Goal: Use online tool/utility: Utilize a website feature to perform a specific function

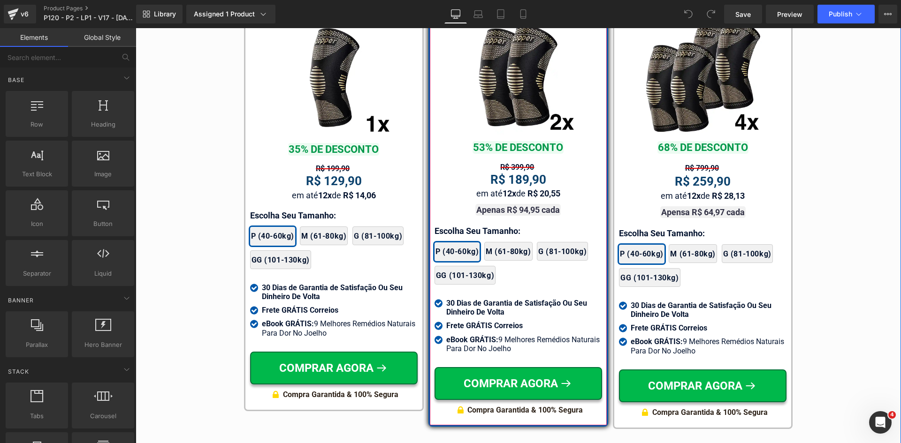
scroll to position [5572, 0]
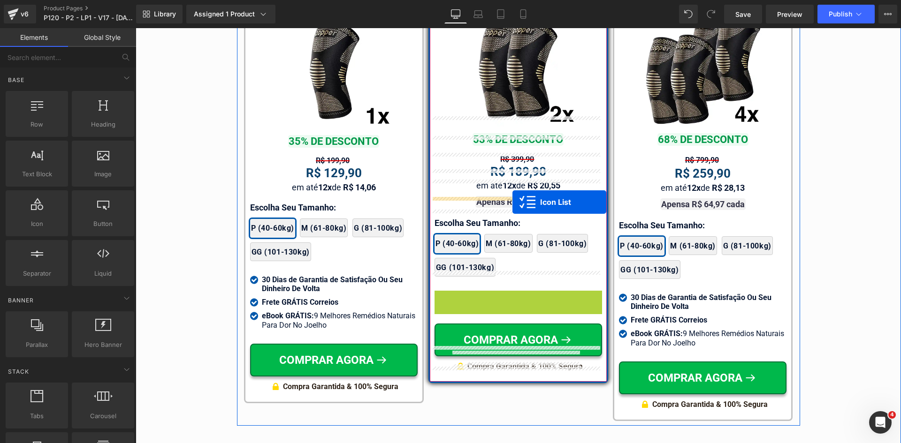
drag, startPoint x: 511, startPoint y: 285, endPoint x: 512, endPoint y: 202, distance: 83.1
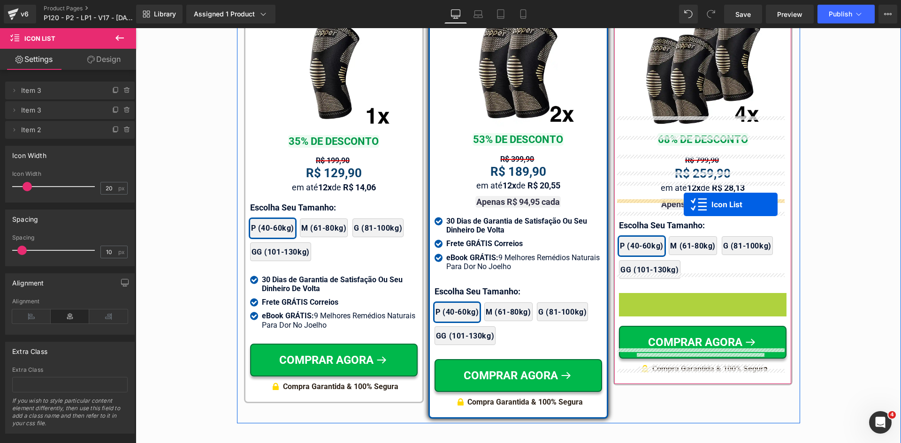
drag, startPoint x: 687, startPoint y: 224, endPoint x: 684, endPoint y: 205, distance: 20.0
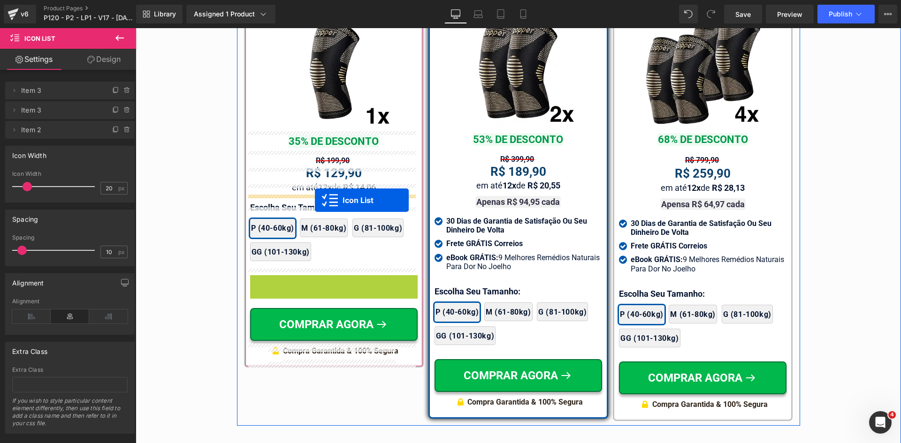
drag, startPoint x: 335, startPoint y: 284, endPoint x: 315, endPoint y: 200, distance: 85.8
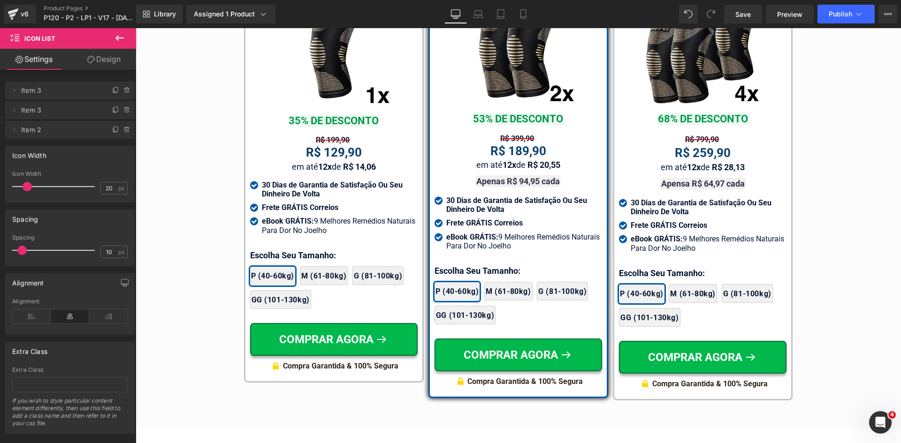
scroll to position [5525, 0]
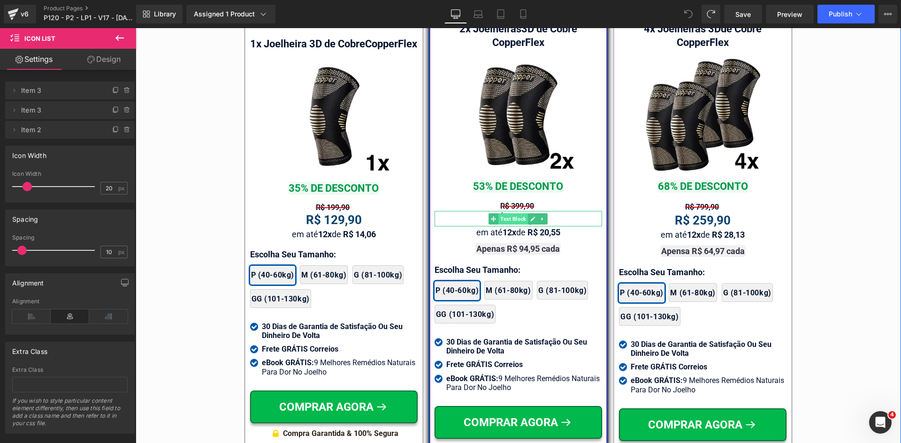
click at [511, 214] on span "Text Block" at bounding box center [513, 219] width 30 height 11
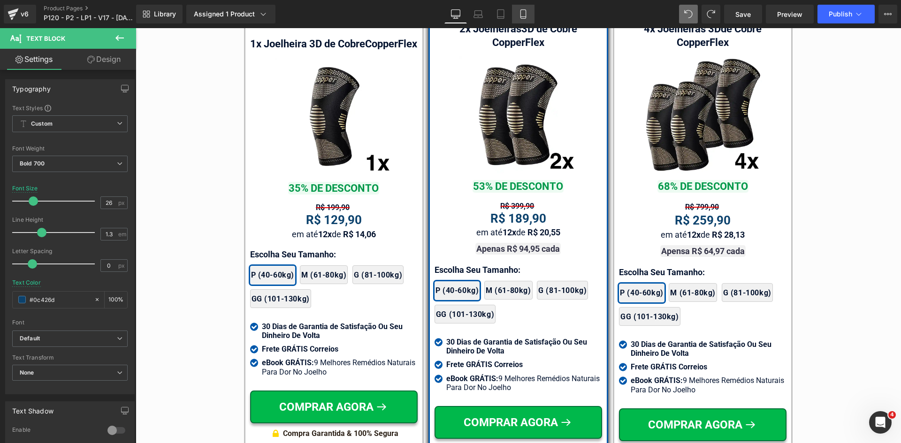
click at [526, 17] on icon at bounding box center [522, 14] width 5 height 9
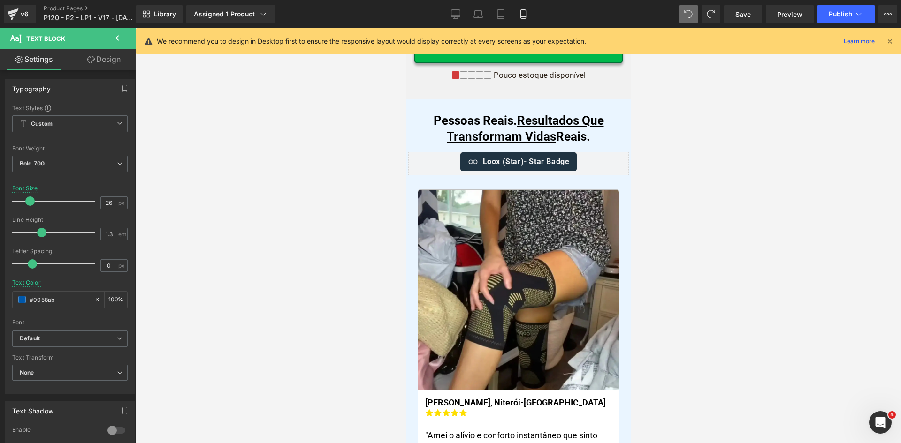
scroll to position [0, 0]
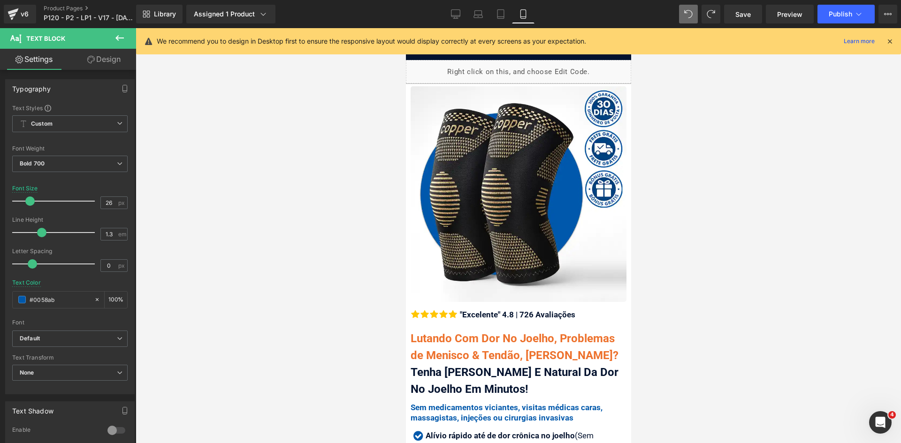
click at [890, 42] on icon at bounding box center [889, 41] width 8 height 8
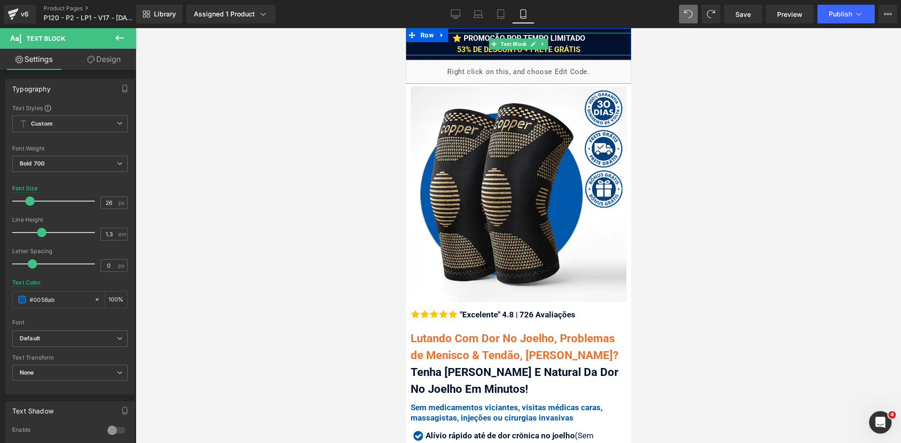
click at [581, 48] on div "⭐ PROMOÇÃO POR TEMPO LIMITADO 53% DE DESCONTO + FRETE GRÁTIS" at bounding box center [517, 44] width 225 height 23
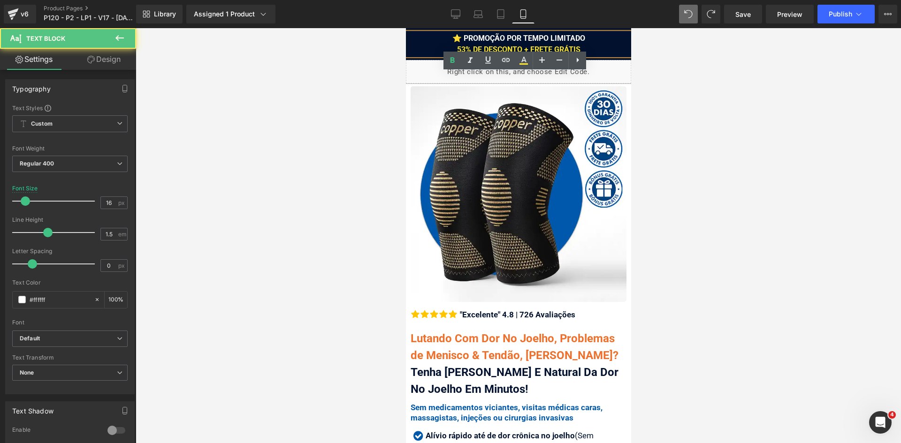
click at [581, 48] on div "⭐ PROMOÇÃO POR TEMPO LIMITADO 53% DE DESCONTO + FRETE GRÁTIS" at bounding box center [517, 44] width 225 height 23
click at [581, 49] on div "⭐ PROMOÇÃO POR TEMPO LIMITADO 53% DE DESCONTO + FRETE GRÁTIS" at bounding box center [517, 44] width 225 height 23
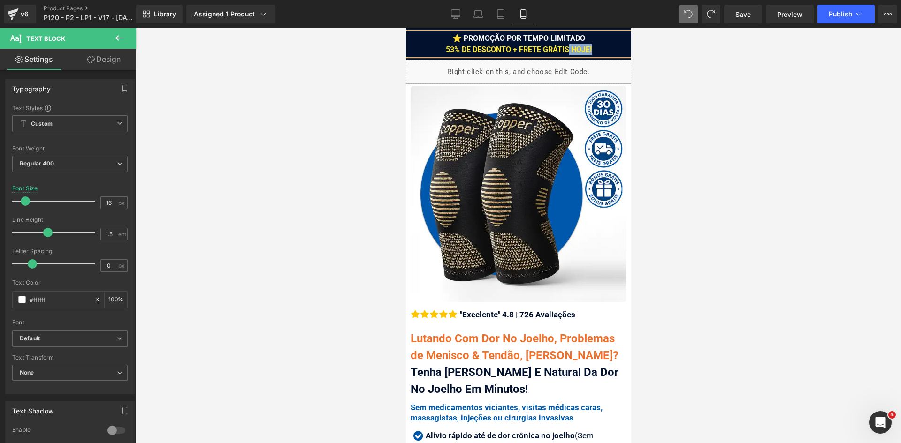
drag, startPoint x: 613, startPoint y: 49, endPoint x: 563, endPoint y: 47, distance: 49.8
click at [563, 47] on div "⭐ PROMOÇÃO POR TEMPO LIMITADO 53% DE DESCONTO + FRETE GRÁTIS HOJE!" at bounding box center [517, 44] width 225 height 23
click at [527, 59] on icon at bounding box center [523, 60] width 11 height 11
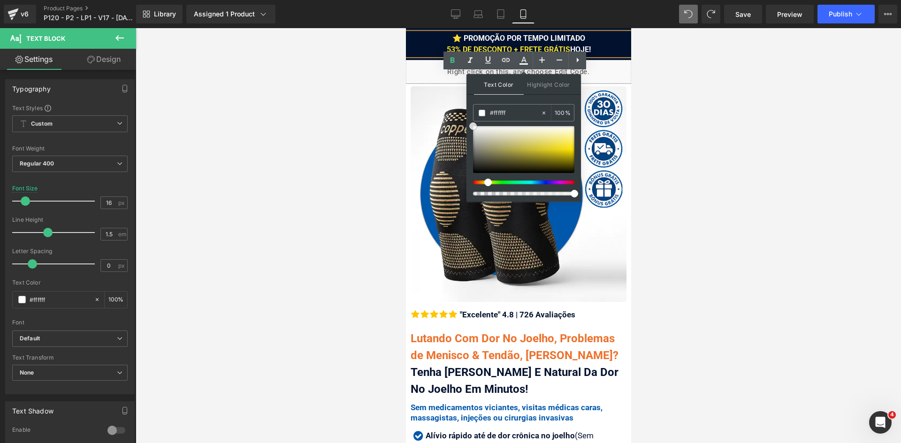
drag, startPoint x: 515, startPoint y: 149, endPoint x: 468, endPoint y: 115, distance: 57.2
click at [468, 115] on div "Text Color Highlight Color #333333 #fde730 100 % none 0 %" at bounding box center [523, 138] width 114 height 128
click at [604, 49] on div "⭐ PROMOÇÃO POR TEMPO LIMITADO 53% DE DESCONTO + FRETE GRÁTIS HOJE!" at bounding box center [517, 44] width 225 height 23
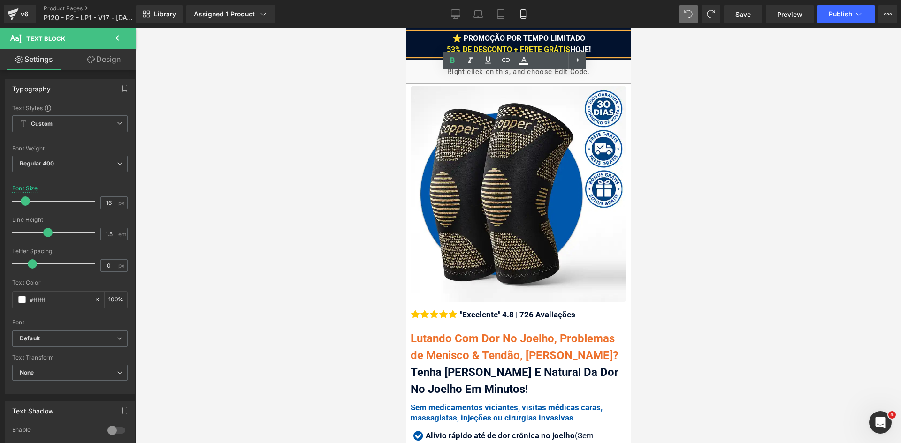
click at [594, 49] on div "⭐ PROMOÇÃO POR TEMPO LIMITADO 53% DE DESCONTO + FRETE GRÁTIS HOJE!" at bounding box center [517, 44] width 225 height 23
click at [566, 42] on span "⭐ PROMOÇÃO POR TEMPO LIMITADO 53% DE DESCONTO + FRETE GRÁTIS HOJE!" at bounding box center [518, 44] width 144 height 20
click at [527, 61] on icon at bounding box center [523, 60] width 11 height 11
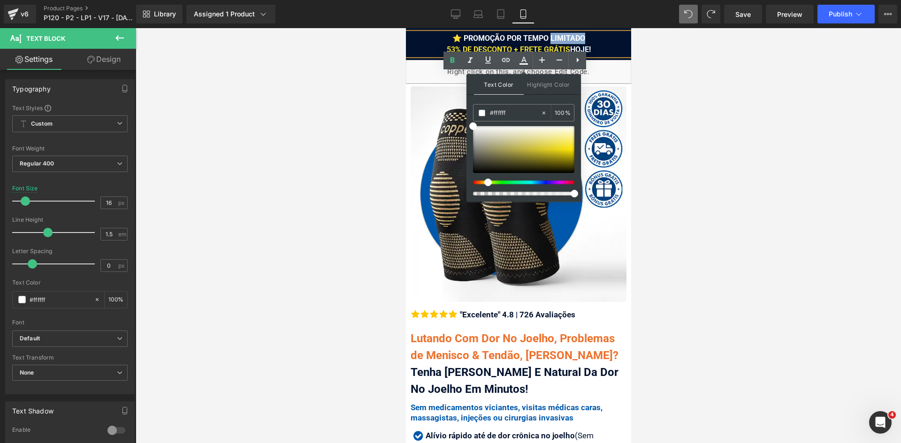
click at [600, 52] on div "⭐ PROMOÇÃO POR TEMPO LIMITADO 53% DE DESCONTO + FRETE GRÁTIS HOJE!" at bounding box center [517, 44] width 225 height 23
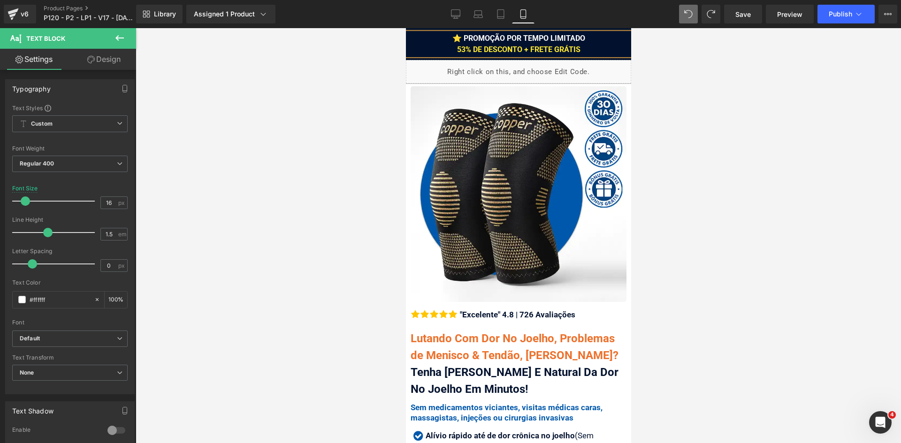
drag, startPoint x: 626, startPoint y: 45, endPoint x: 1039, endPoint y: 73, distance: 413.4
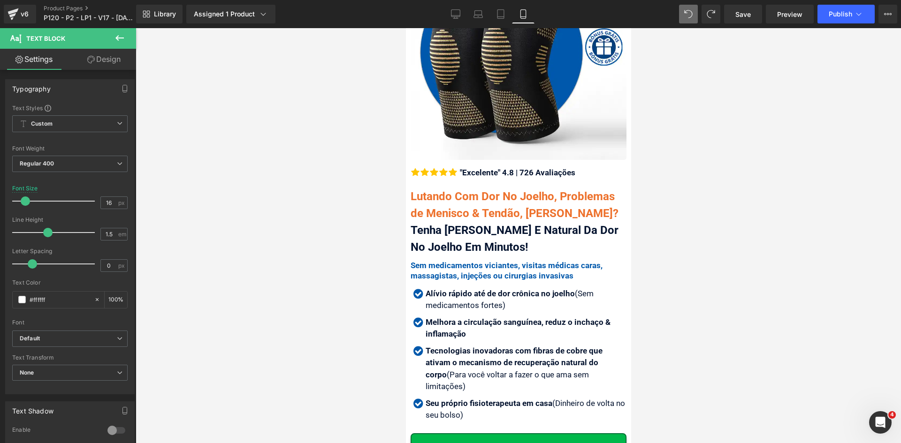
scroll to position [85, 0]
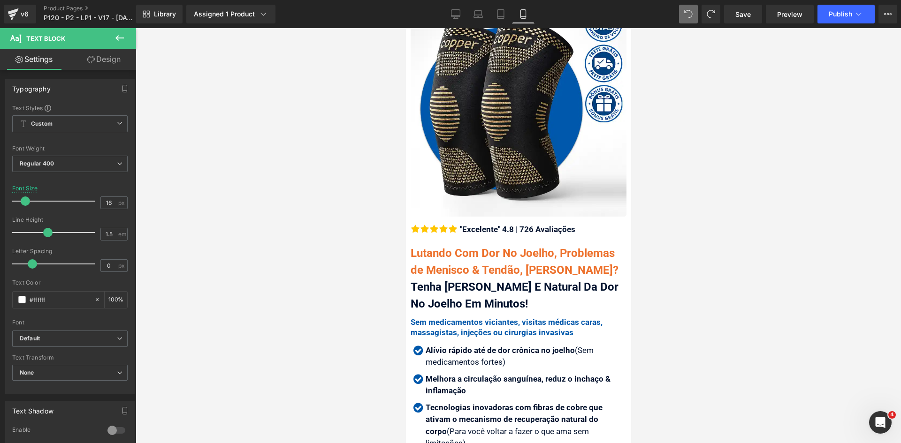
drag, startPoint x: 626, startPoint y: 46, endPoint x: 875, endPoint y: 32, distance: 249.1
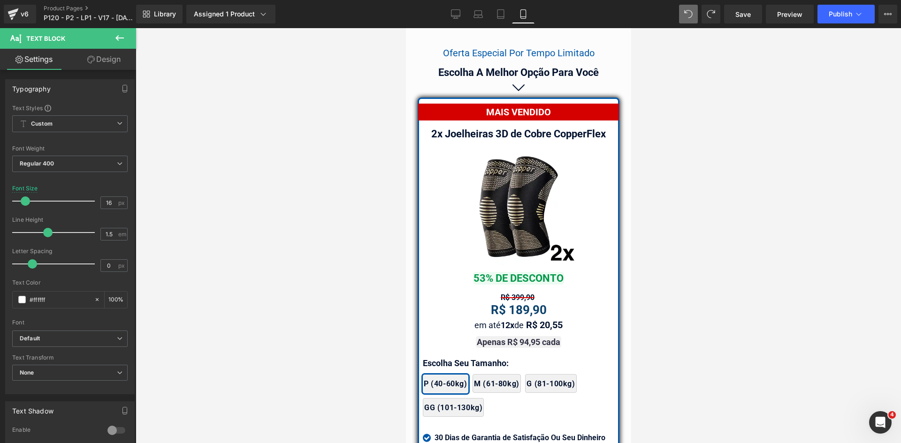
scroll to position [8223, 0]
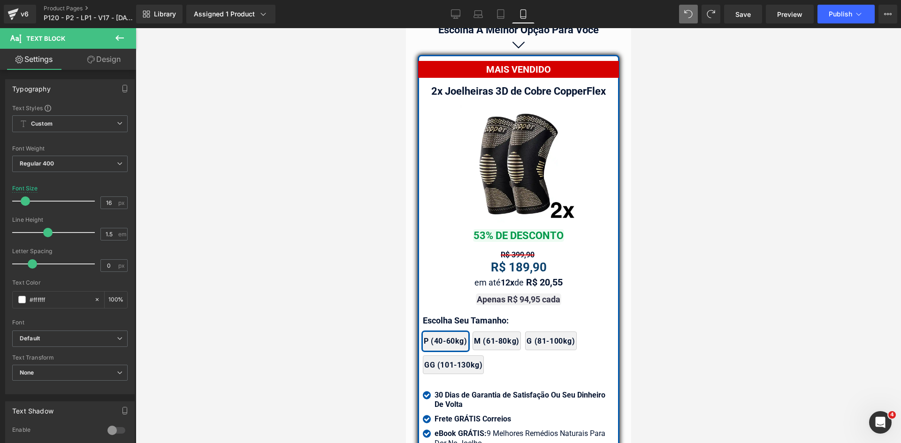
drag, startPoint x: 627, startPoint y: 43, endPoint x: 1045, endPoint y: 343, distance: 514.2
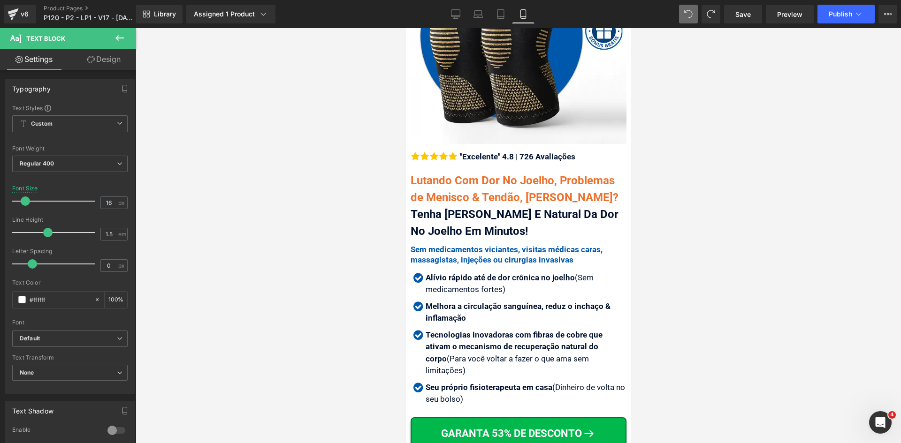
scroll to position [0, 0]
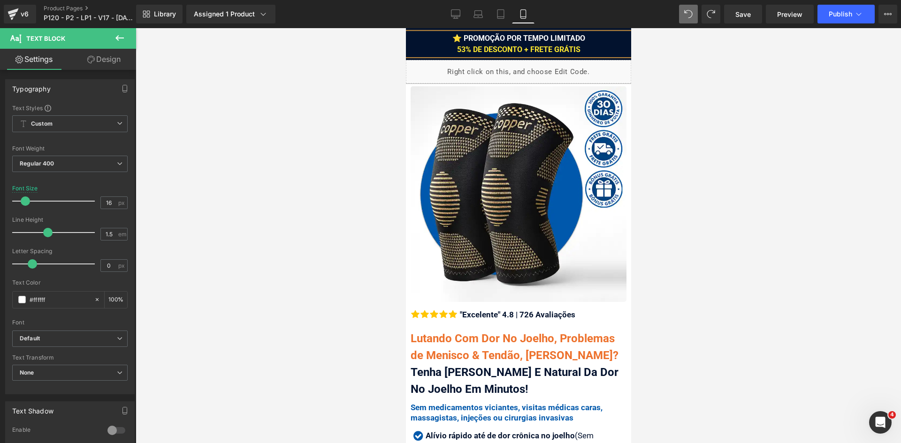
click at [601, 48] on div "⭐ PROMOÇÃO POR TEMPO LIMITADO 53% DE DESCONTO + FRETE GRÁTIS" at bounding box center [517, 44] width 225 height 23
click at [831, 19] on button "Publish" at bounding box center [845, 14] width 57 height 19
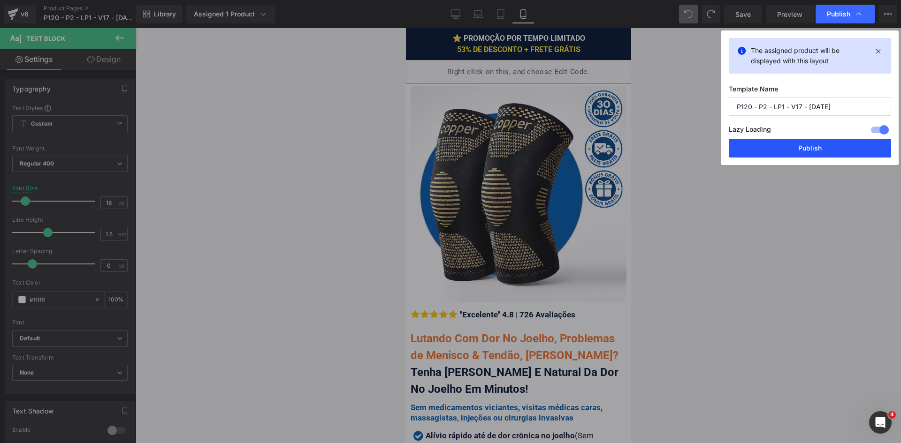
click at [831, 151] on button "Publish" at bounding box center [810, 148] width 162 height 19
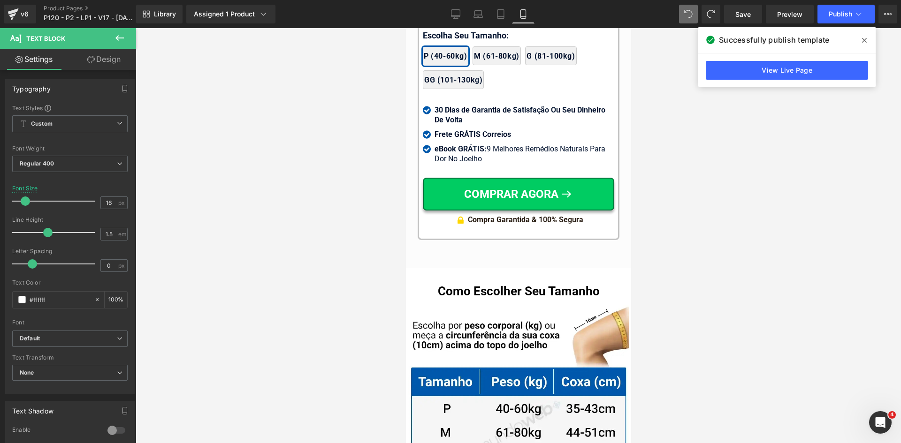
scroll to position [9551, 0]
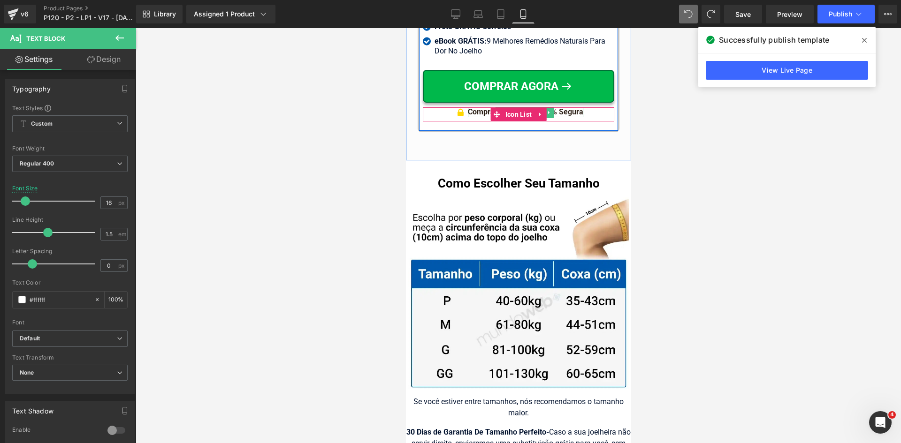
click at [566, 107] on div at bounding box center [517, 108] width 191 height 2
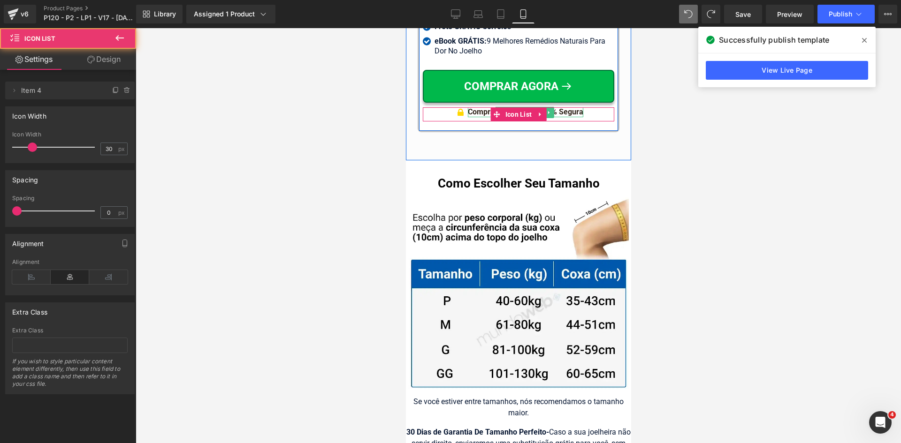
click at [566, 109] on div "Compra Garantida & 100% Segura" at bounding box center [524, 112] width 115 height 10
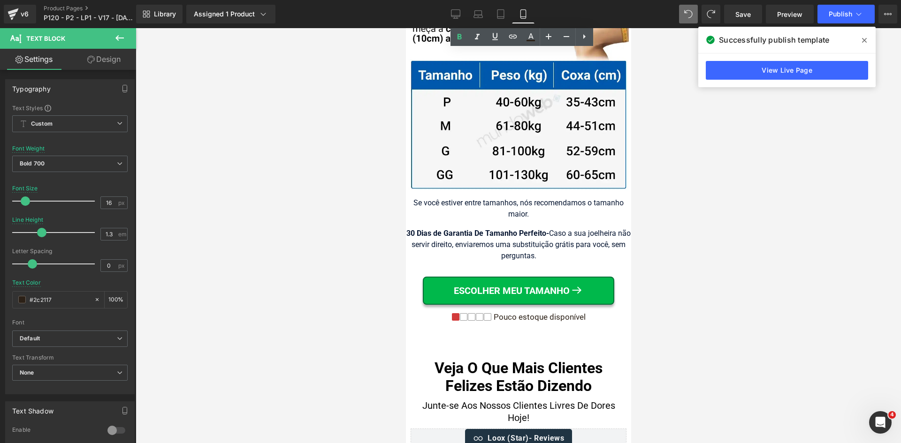
scroll to position [9779, 0]
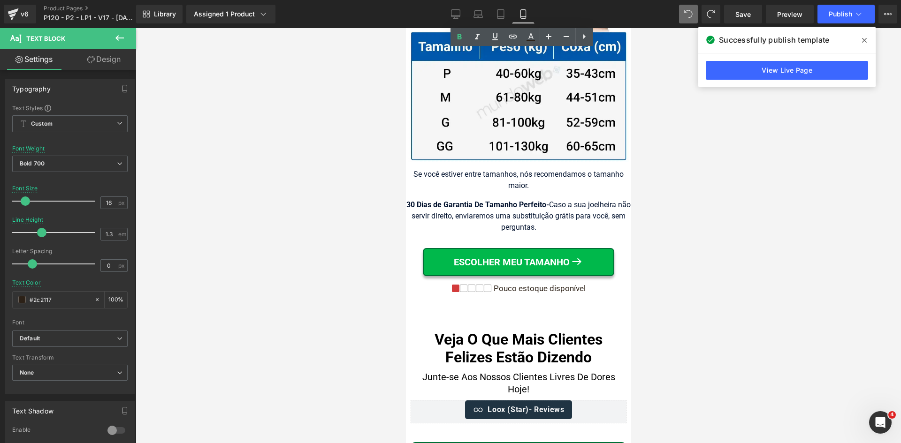
click at [405, 28] on div at bounding box center [405, 28] width 0 height 0
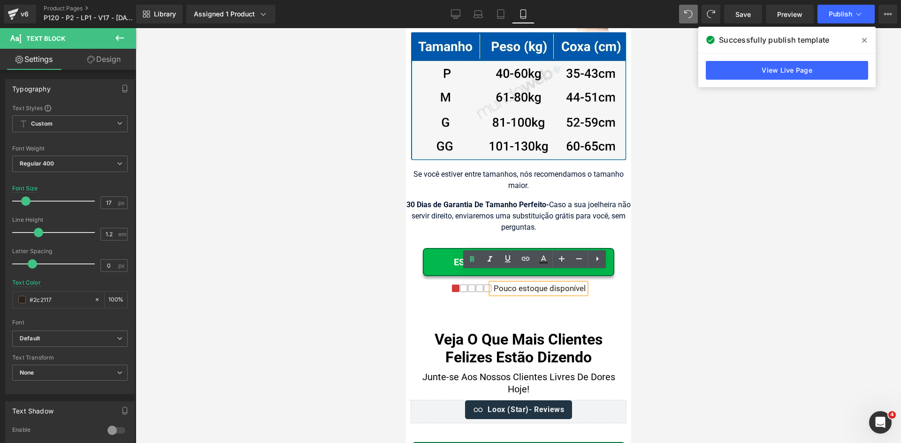
click at [700, 322] on div at bounding box center [518, 235] width 765 height 415
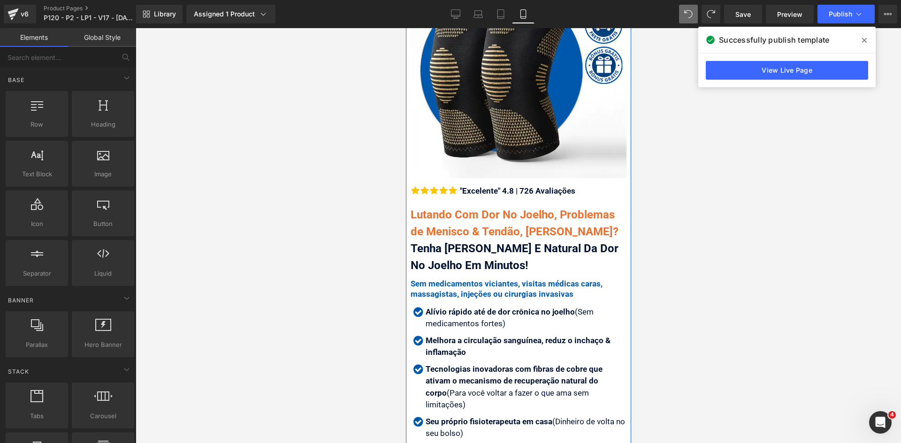
scroll to position [235, 0]
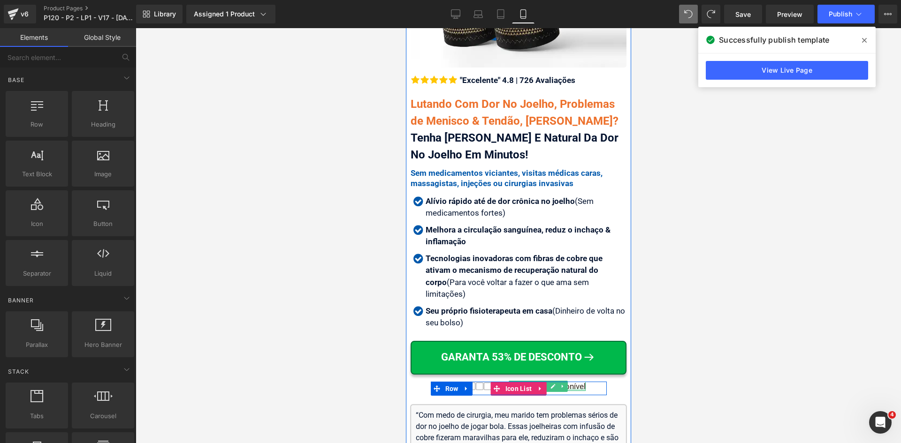
click at [572, 382] on div "Pouco estoque disponível" at bounding box center [538, 386] width 94 height 9
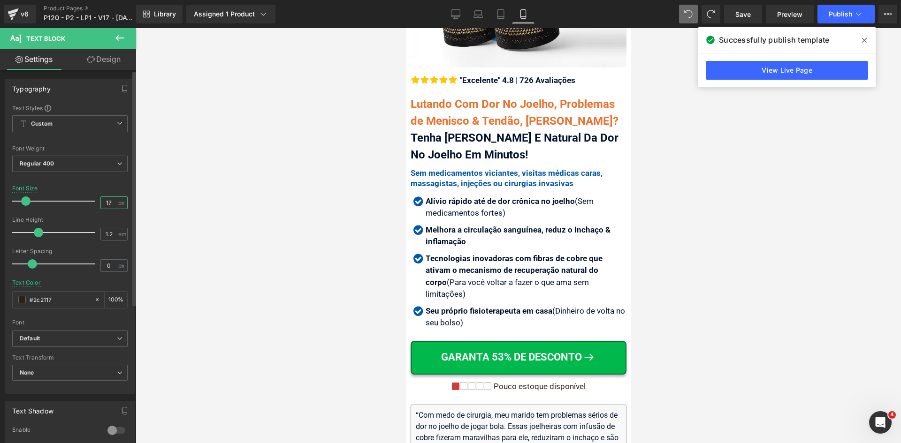
click at [108, 204] on input "17" at bounding box center [109, 203] width 16 height 12
click at [500, 15] on icon at bounding box center [500, 13] width 9 height 9
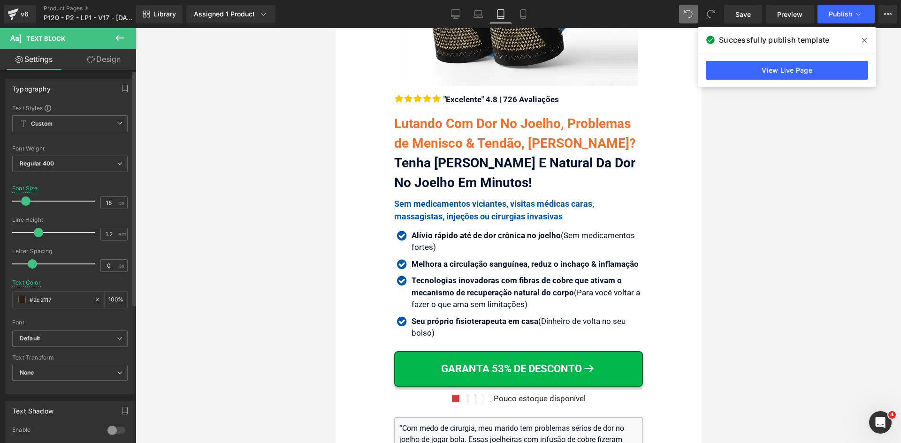
scroll to position [266, 0]
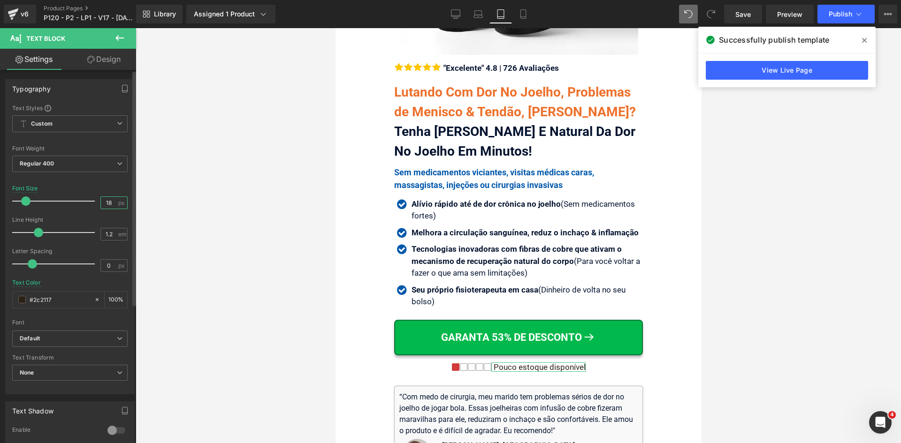
drag, startPoint x: 103, startPoint y: 203, endPoint x: 107, endPoint y: 203, distance: 4.7
click at [107, 203] on input "18" at bounding box center [109, 203] width 16 height 12
type input "18"
click at [525, 17] on icon at bounding box center [522, 17] width 5 height 0
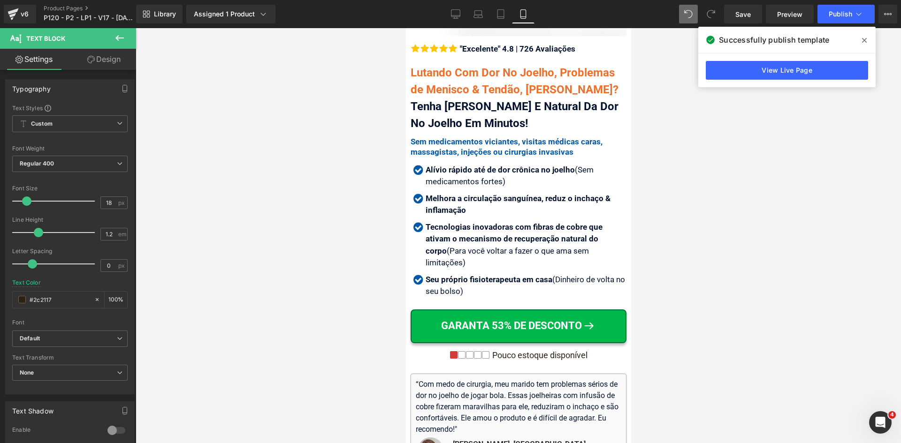
scroll to position [235, 0]
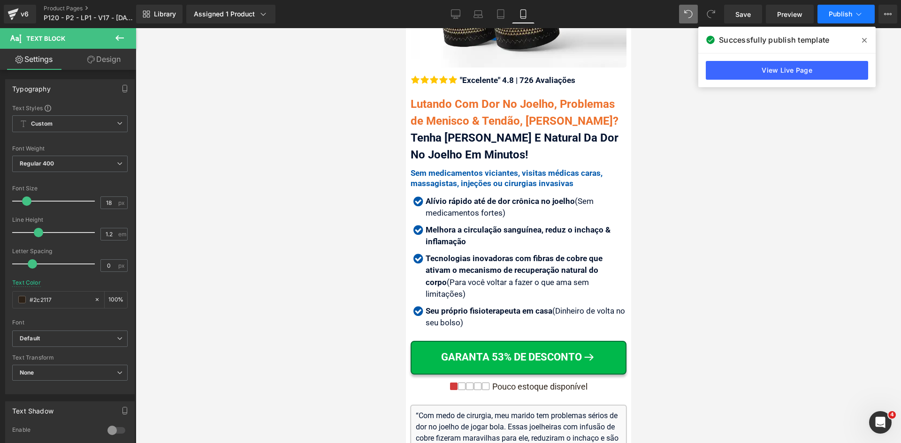
click at [839, 16] on span "Publish" at bounding box center [840, 14] width 23 height 8
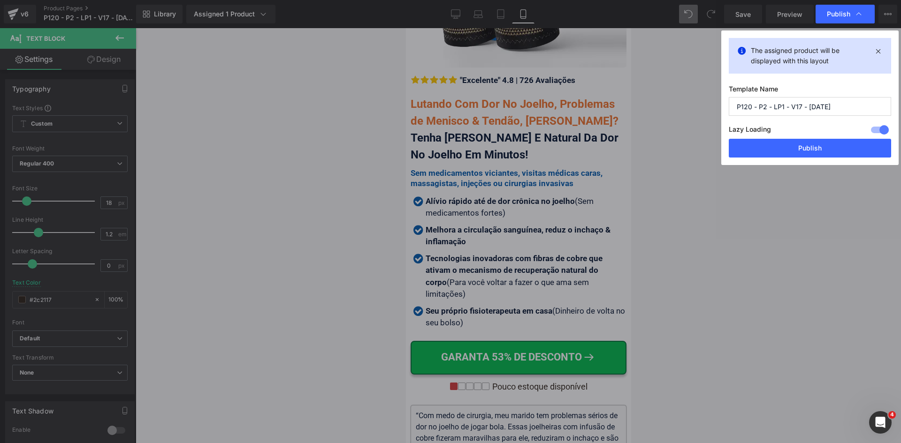
drag, startPoint x: 824, startPoint y: 149, endPoint x: 814, endPoint y: 154, distance: 12.0
click at [824, 150] on button "Publish" at bounding box center [810, 148] width 162 height 19
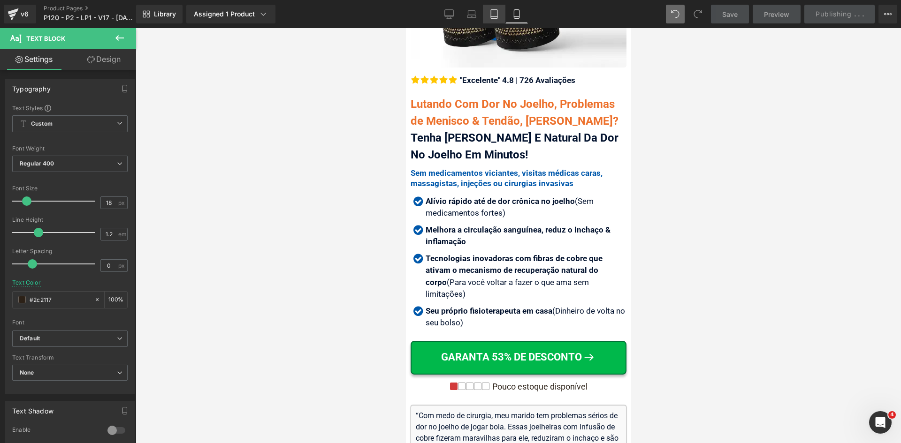
drag, startPoint x: 495, startPoint y: 15, endPoint x: 244, endPoint y: 190, distance: 305.0
click at [495, 15] on icon at bounding box center [493, 13] width 9 height 9
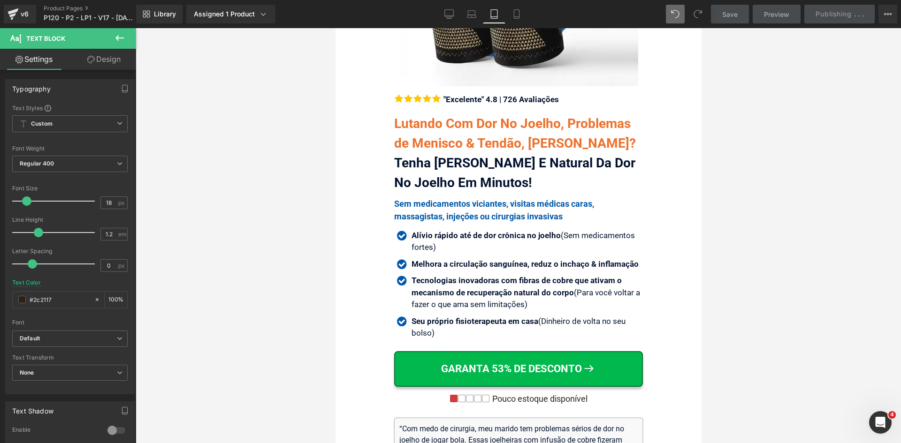
scroll to position [266, 0]
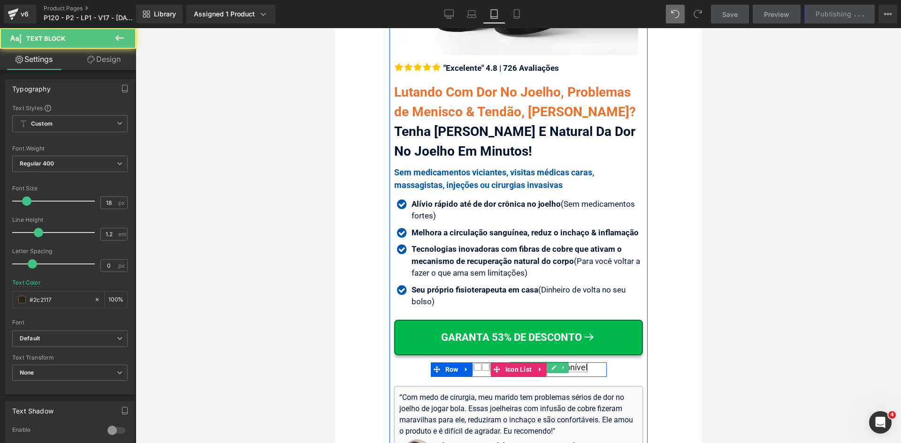
click at [565, 367] on div "Pouco estoque disponível" at bounding box center [538, 368] width 98 height 10
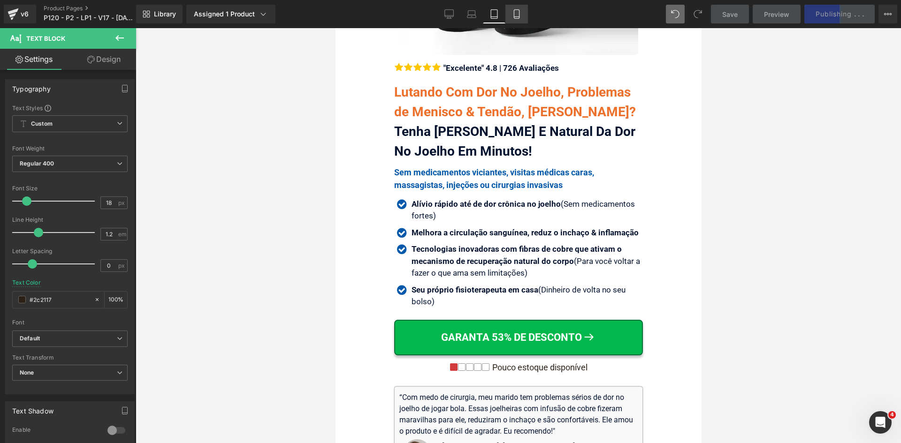
drag, startPoint x: 513, startPoint y: 14, endPoint x: 165, endPoint y: 333, distance: 472.3
click at [513, 14] on icon at bounding box center [516, 13] width 9 height 9
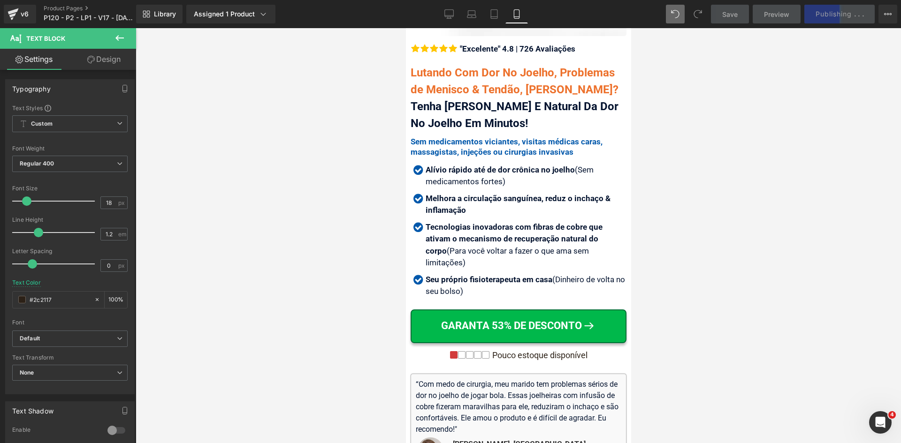
scroll to position [235, 0]
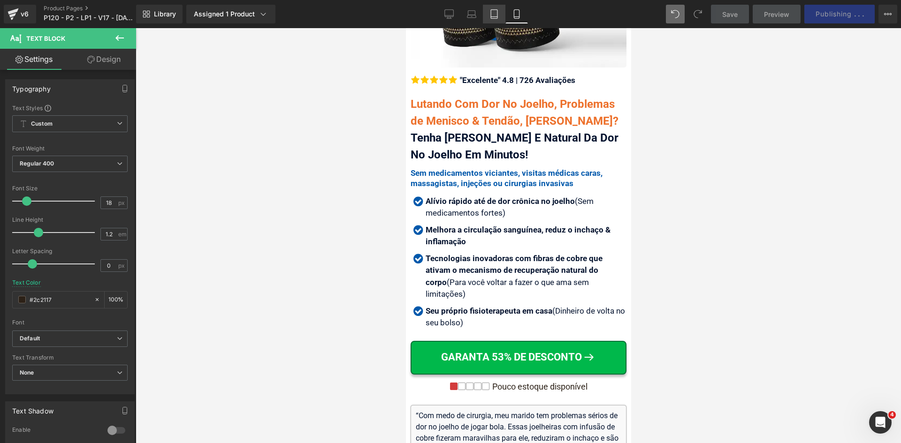
click at [496, 12] on icon at bounding box center [493, 13] width 9 height 9
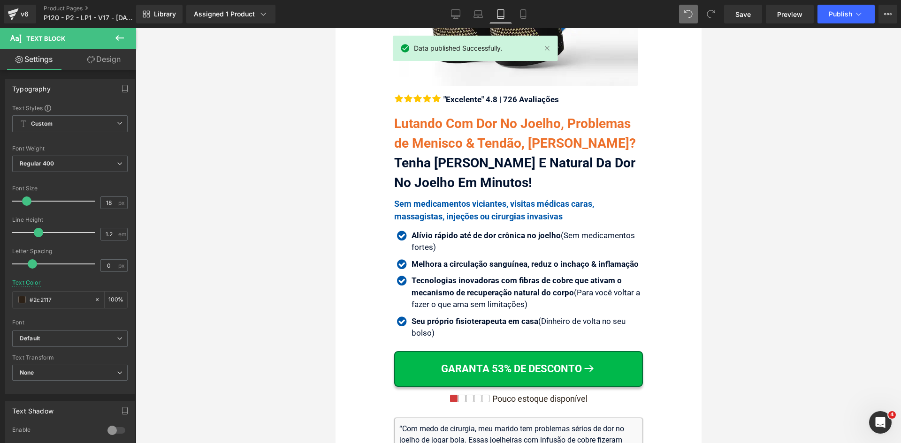
scroll to position [266, 0]
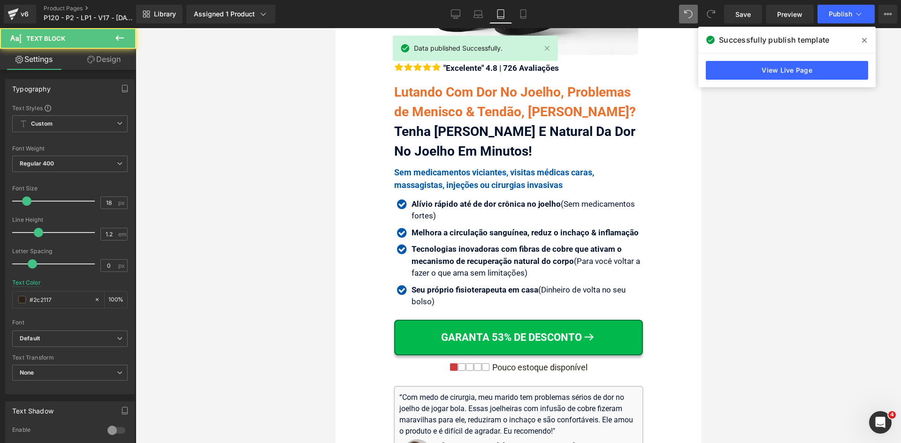
click at [570, 367] on div "Pouco estoque disponível" at bounding box center [538, 368] width 98 height 10
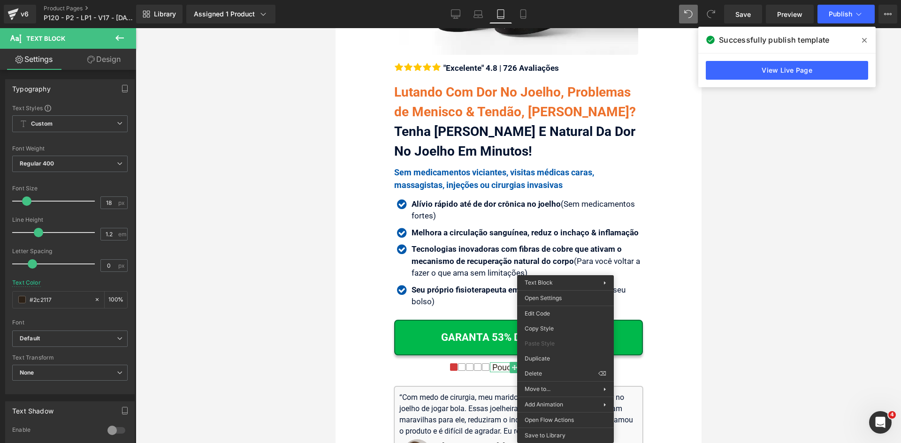
drag, startPoint x: 884, startPoint y: 358, endPoint x: 549, endPoint y: 330, distance: 336.7
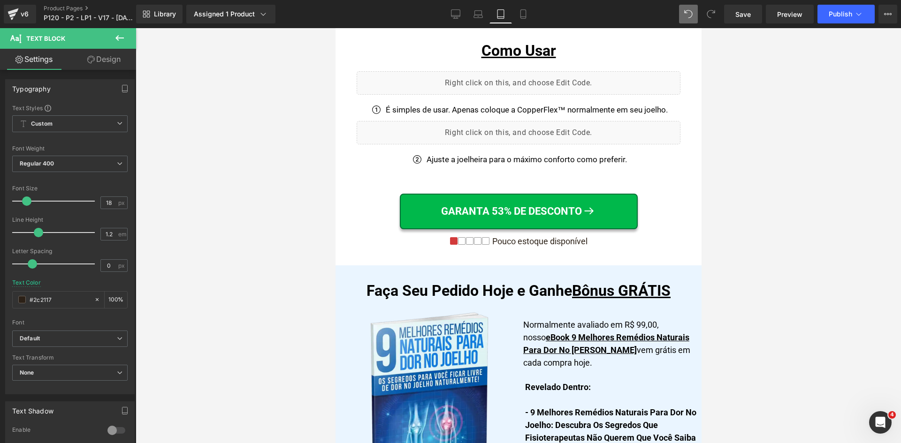
scroll to position [9604, 0]
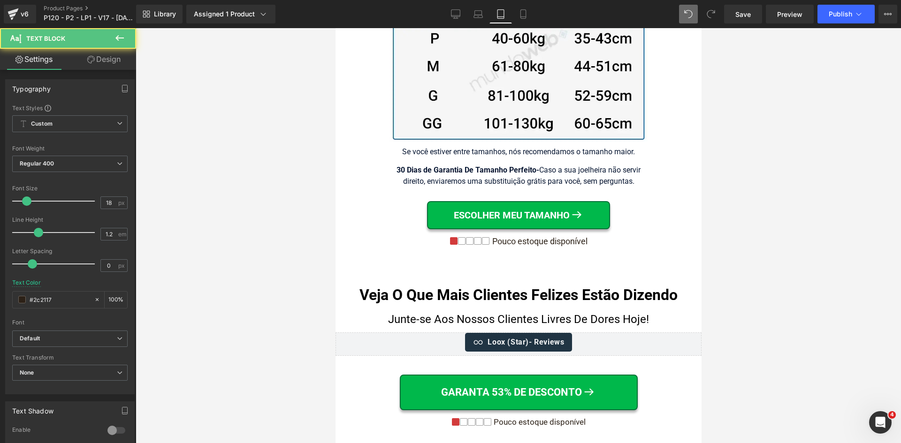
drag, startPoint x: 900, startPoint y: 340, endPoint x: 565, endPoint y: 287, distance: 338.8
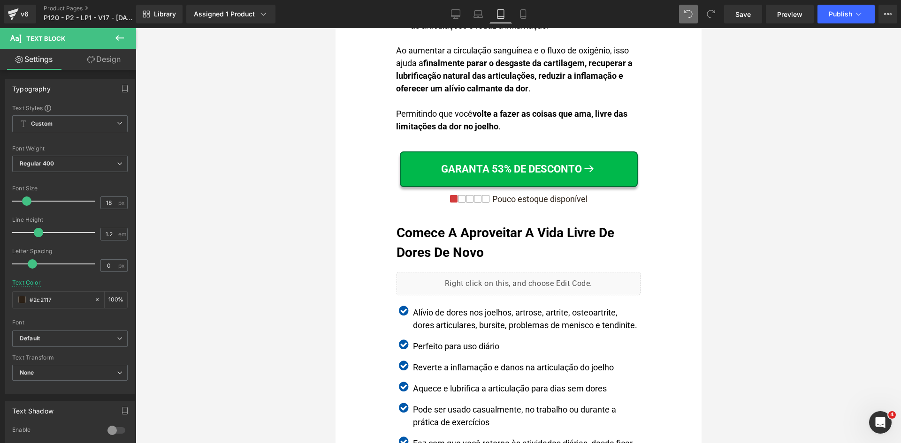
scroll to position [0, 0]
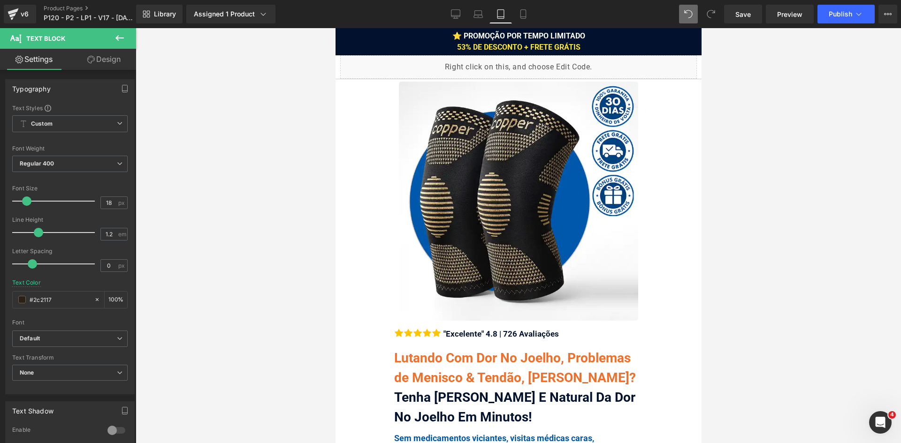
drag, startPoint x: 697, startPoint y: 419, endPoint x: 943, endPoint y: 50, distance: 443.9
click at [452, 20] on link "Desktop" at bounding box center [455, 14] width 23 height 19
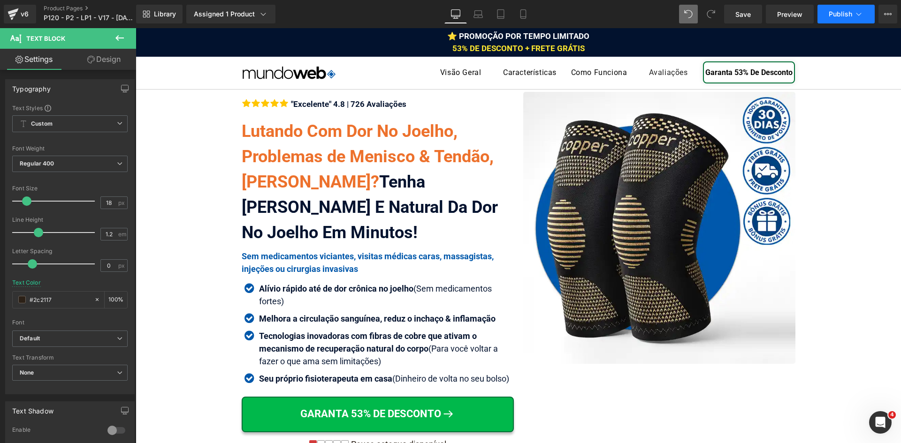
click at [844, 11] on span "Publish" at bounding box center [840, 14] width 23 height 8
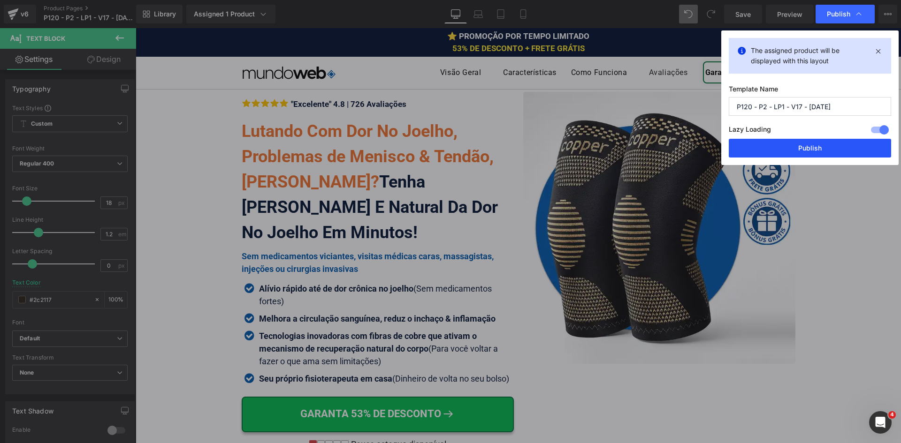
drag, startPoint x: 793, startPoint y: 148, endPoint x: 646, endPoint y: 137, distance: 147.3
click at [793, 148] on button "Publish" at bounding box center [810, 148] width 162 height 19
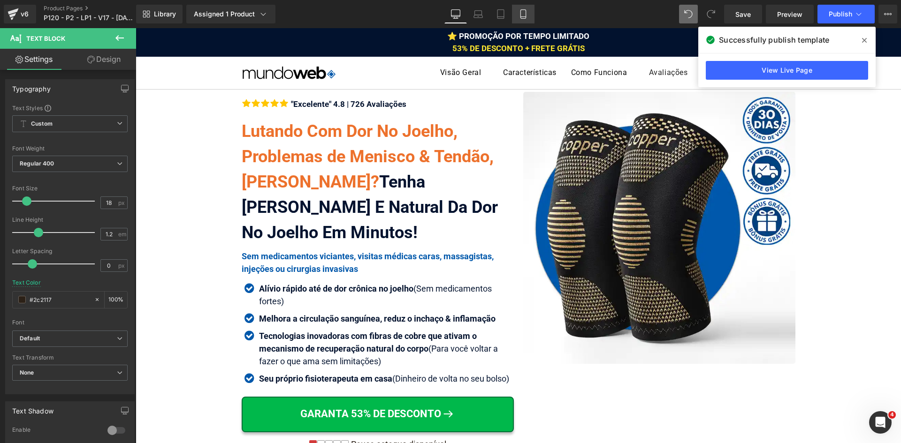
click at [520, 15] on icon at bounding box center [523, 13] width 9 height 9
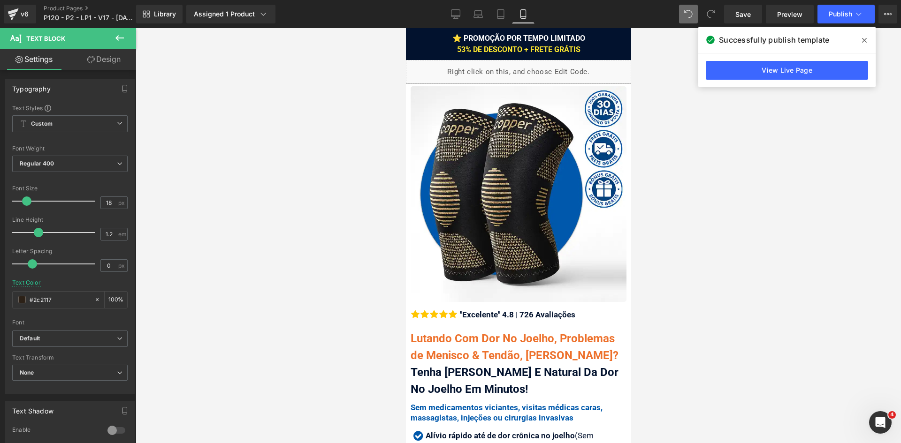
scroll to position [3944, 0]
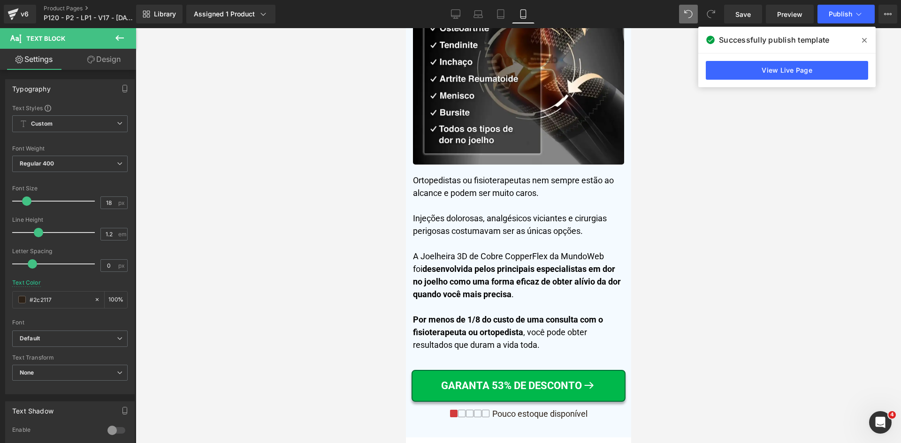
click at [864, 40] on icon at bounding box center [864, 40] width 5 height 5
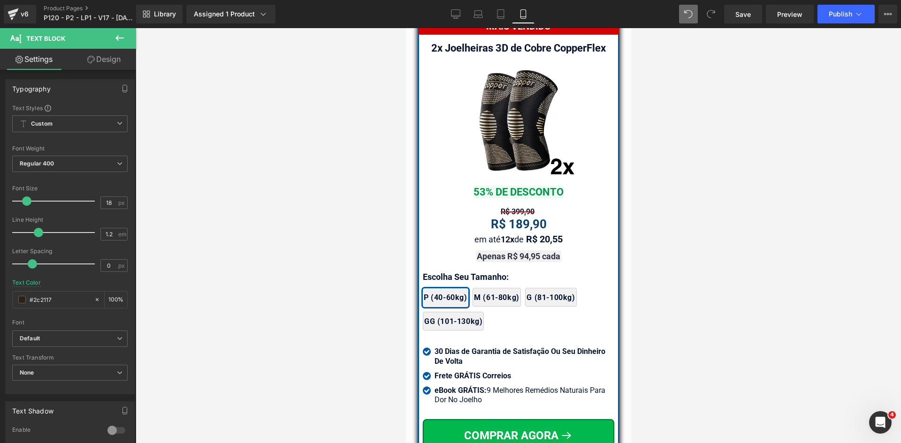
scroll to position [8285, 0]
